Goal: Communication & Community: Answer question/provide support

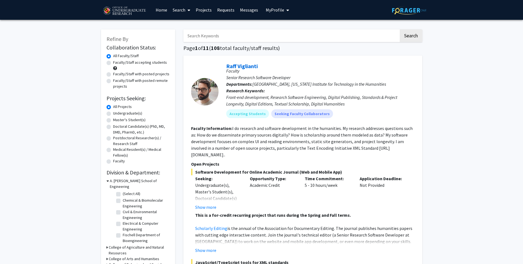
click at [240, 9] on link "Messages" at bounding box center [249, 9] width 24 height 19
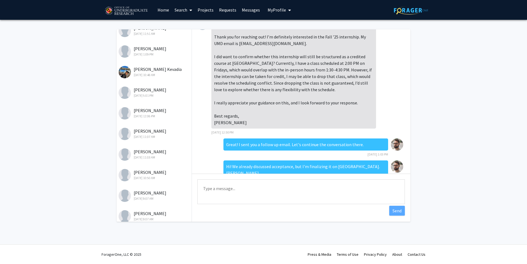
scroll to position [273, 0]
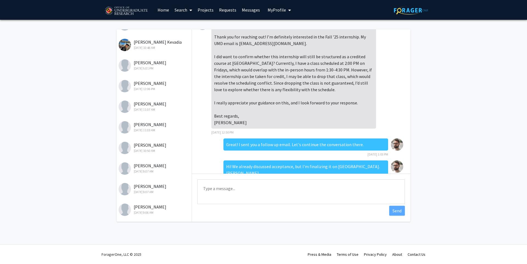
click at [144, 145] on div "[PERSON_NAME] [DATE] 10:50 AM" at bounding box center [155, 148] width 72 height 12
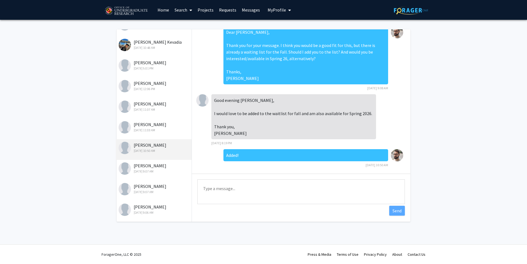
scroll to position [10, 0]
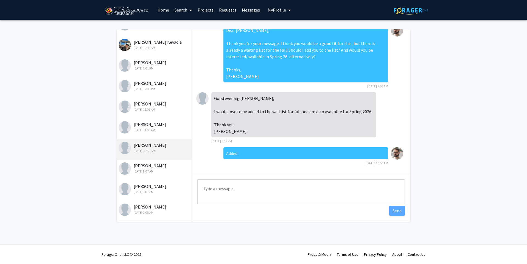
click at [243, 187] on textarea "Type a message" at bounding box center [300, 191] width 207 height 25
click at [371, 189] on textarea "Dear [PERSON_NAME], a spot has just freed up for the internship in the fall. Wo…" at bounding box center [300, 191] width 207 height 25
click at [271, 194] on textarea "Dear [PERSON_NAME], a spot has just freed up for the internship in the fall. Wo…" at bounding box center [300, 191] width 207 height 25
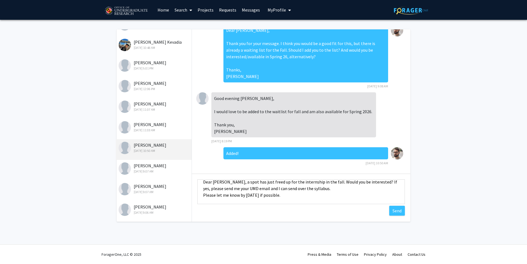
scroll to position [14, 0]
click at [322, 184] on textarea "Dear [PERSON_NAME], a spot has just freed up for the internship in the fall. Wo…" at bounding box center [300, 191] width 207 height 25
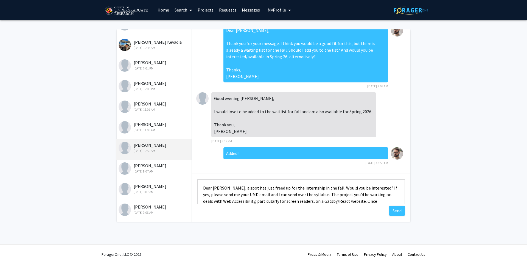
scroll to position [7, 0]
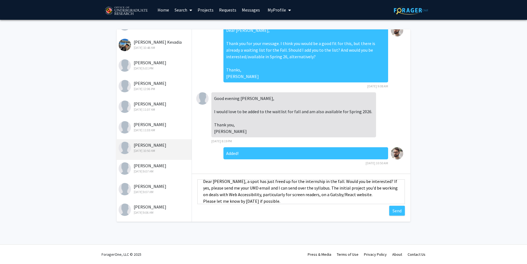
click at [308, 196] on textarea "Dear [PERSON_NAME], a spot has just freed up for the internship in the fall. Wo…" at bounding box center [300, 191] width 207 height 25
click at [287, 188] on textarea "Dear [PERSON_NAME], a spot has just freed up for the internship in the fall. Wo…" at bounding box center [300, 191] width 207 height 25
click at [290, 184] on textarea "Dear [PERSON_NAME], a spot has just freed up for the internship in the fall. Wo…" at bounding box center [300, 191] width 207 height 25
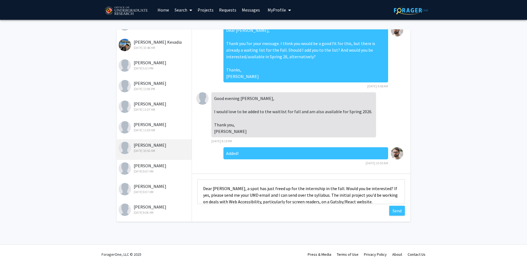
type textarea "Dear [PERSON_NAME], a spot has just freed up for the internship in the fall. Wo…"
drag, startPoint x: 250, startPoint y: 187, endPoint x: 209, endPoint y: 168, distance: 45.4
click at [209, 168] on div "Dear [PERSON_NAME], Thank you for your message. I think you would be a good fit…" at bounding box center [301, 125] width 218 height 192
click at [258, 190] on textarea "Dear [PERSON_NAME], a spot has just freed up for the internship in the fall. Wo…" at bounding box center [300, 191] width 207 height 25
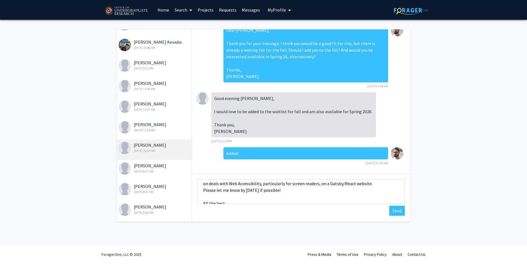
scroll to position [33, 0]
click at [393, 210] on button "Send" at bounding box center [397, 211] width 16 height 10
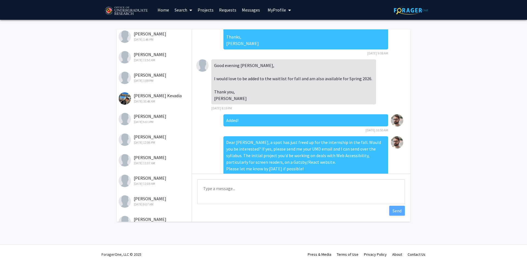
scroll to position [0, 0]
